Goal: Transaction & Acquisition: Obtain resource

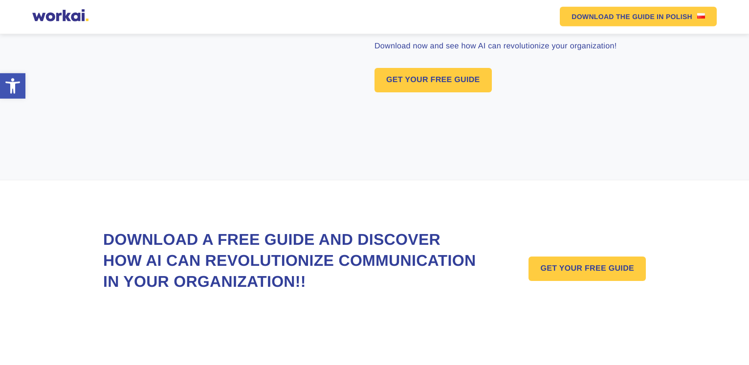
scroll to position [730, 0]
click at [422, 68] on link "GET YOUR FREE GUIDE" at bounding box center [432, 80] width 117 height 24
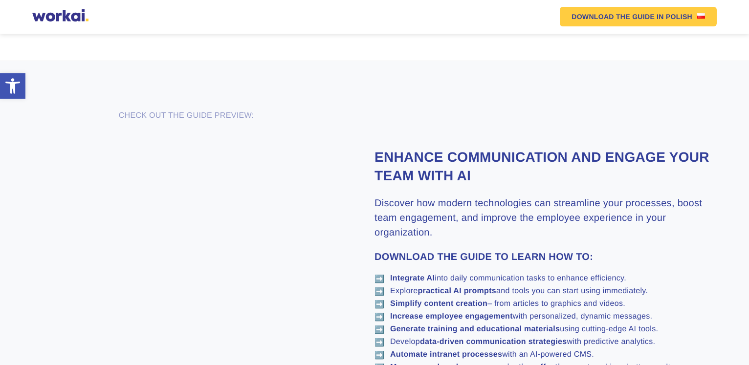
scroll to position [730, 0]
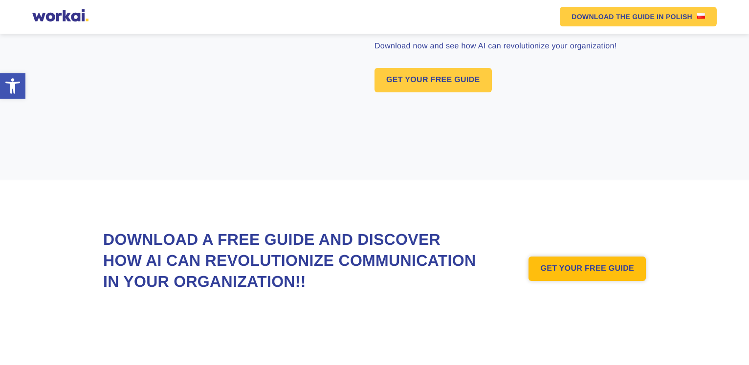
click at [569, 257] on link "GET YOUR FREE GUIDE" at bounding box center [586, 269] width 117 height 24
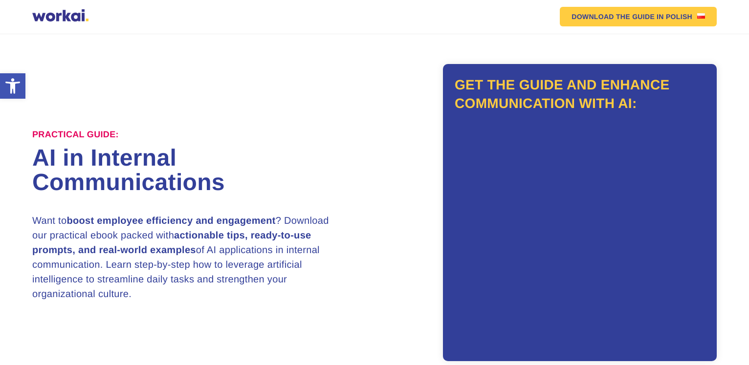
scroll to position [0, 0]
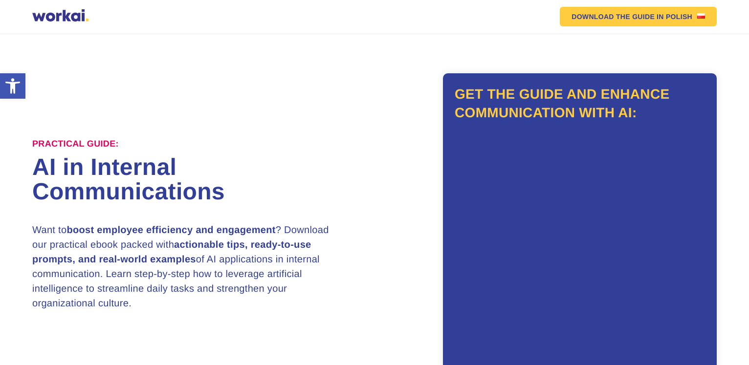
click at [515, 122] on h2 "Get the guide and enhance communication with AI:" at bounding box center [580, 103] width 250 height 37
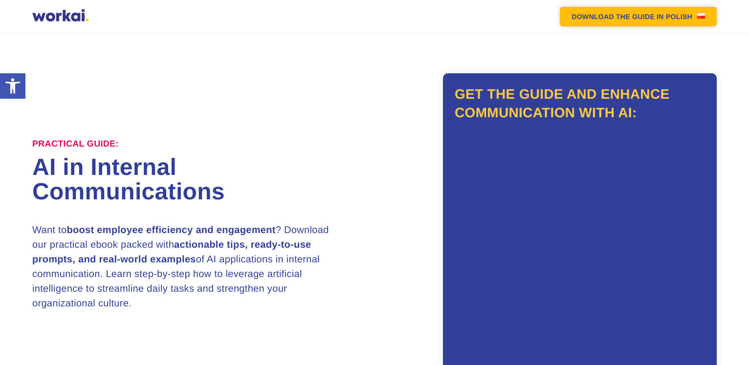
click at [601, 14] on em "DOWNLOAD THE GUIDE" at bounding box center [612, 16] width 83 height 7
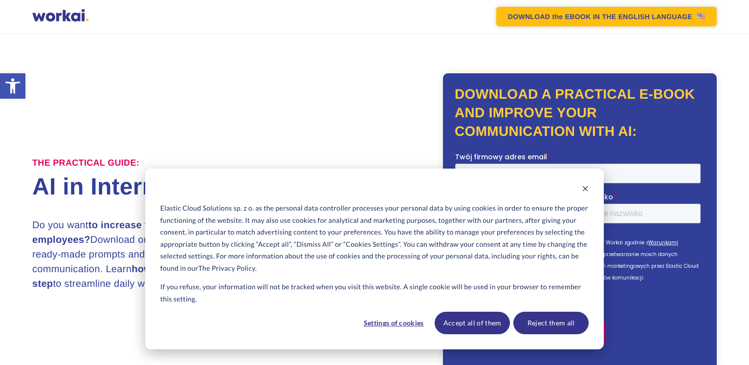
click at [598, 14] on link "DOWNLOAD the EBOOK IN THE ENGLISH LANGUAGE" at bounding box center [606, 17] width 220 height 20
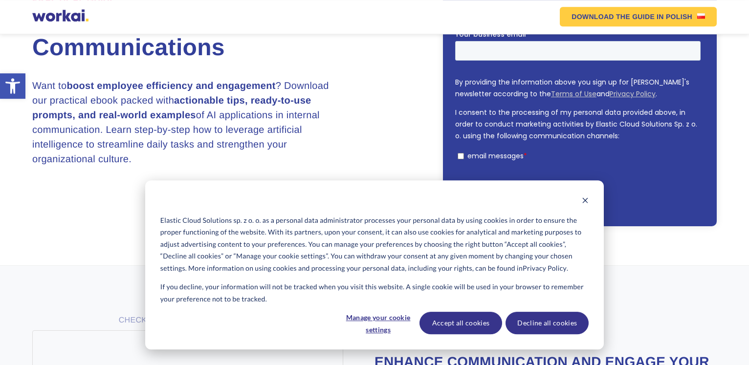
scroll to position [349, 0]
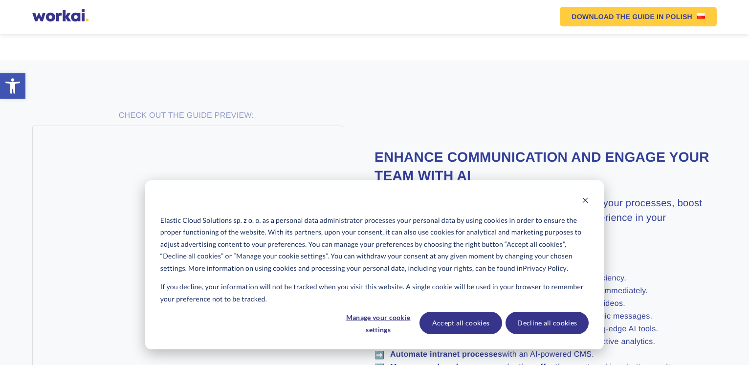
click at [492, 76] on section "CHECK OUT THE GUIDE PREVIEW: Enhance communication and engage your team with AI…" at bounding box center [374, 300] width 749 height 479
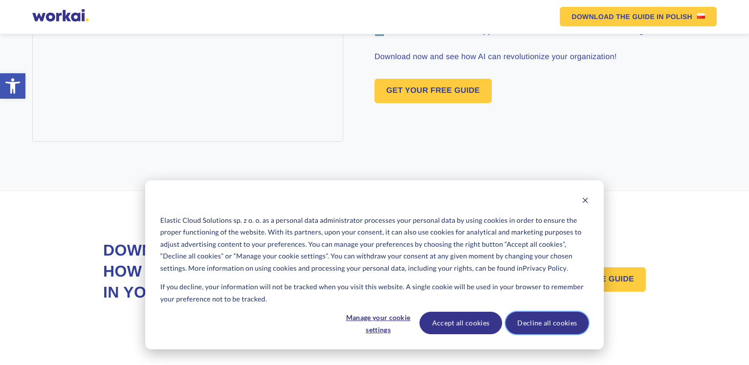
click at [549, 325] on button "Decline all cookies" at bounding box center [546, 323] width 83 height 22
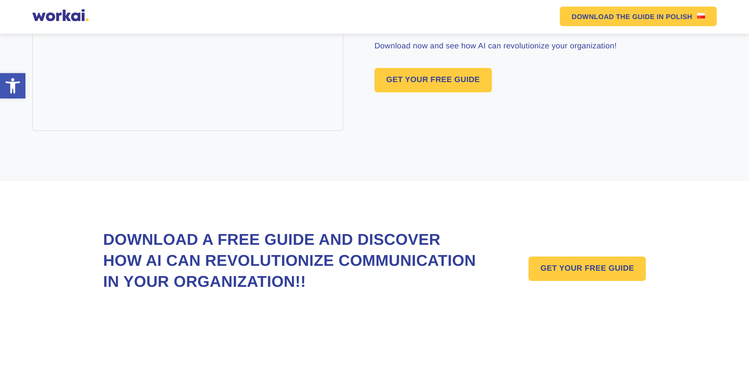
scroll to position [730, 0]
click at [187, 231] on h2 "Download a free Guide and discover how AI can revolutionize communication in yo…" at bounding box center [291, 261] width 376 height 64
click at [134, 229] on h2 "Download a free Guide and discover how AI can revolutionize communication in yo…" at bounding box center [291, 261] width 376 height 64
